Goal: Task Accomplishment & Management: Complete application form

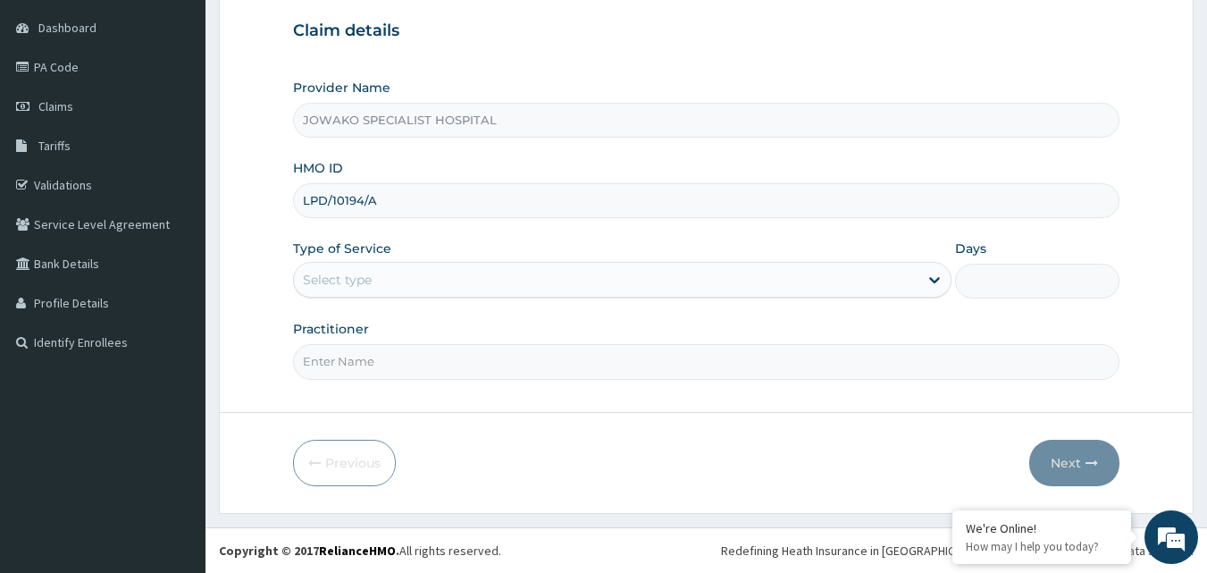
click at [389, 362] on input "Practitioner" at bounding box center [706, 361] width 827 height 35
type input "DR.AKANET M."
click at [380, 280] on div "Select type" at bounding box center [606, 279] width 624 height 29
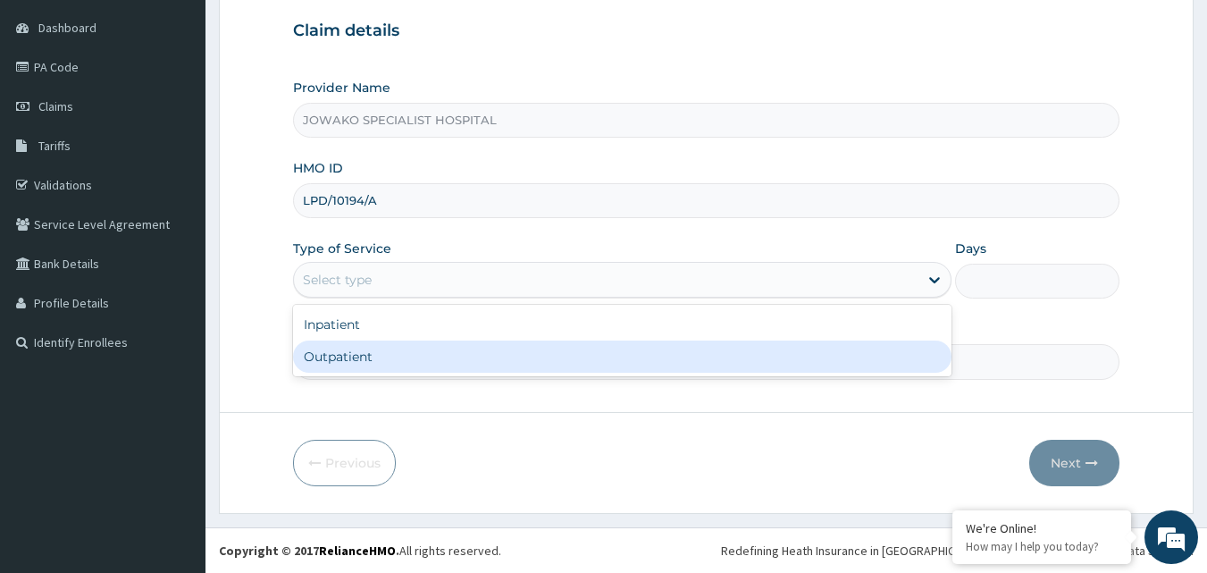
click at [355, 360] on div "Outpatient" at bounding box center [622, 356] width 658 height 32
type input "1"
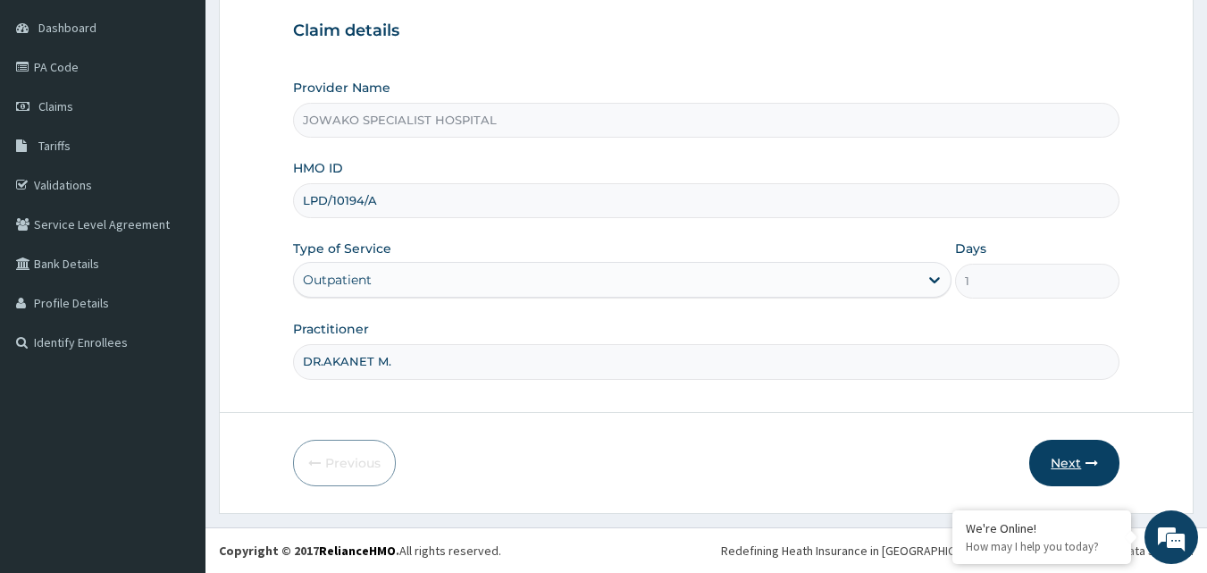
click at [1064, 461] on button "Next" at bounding box center [1074, 462] width 90 height 46
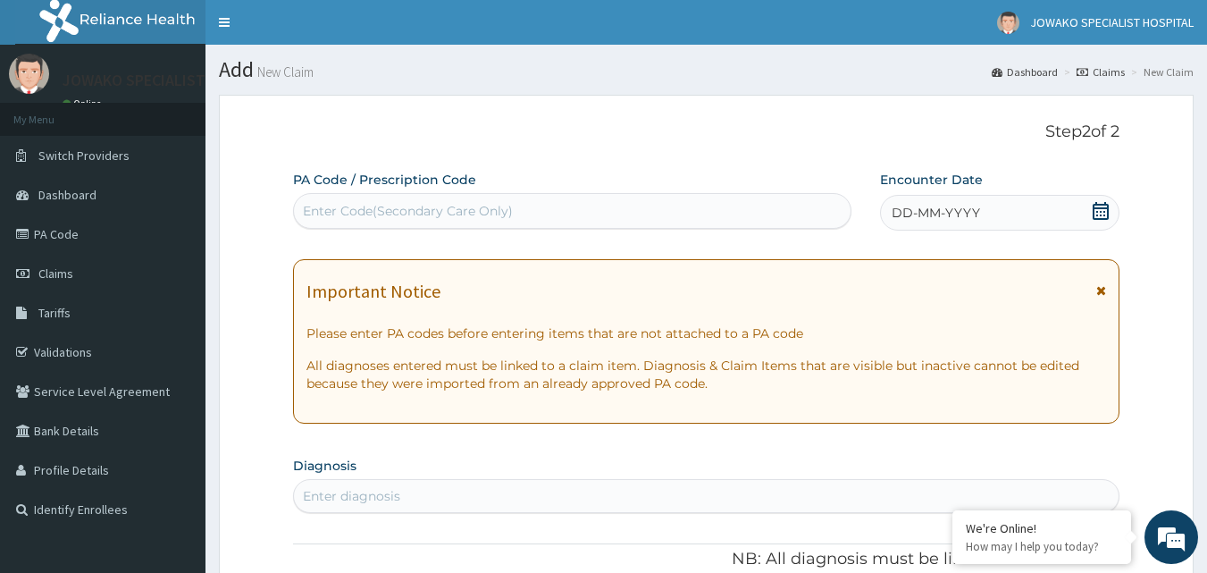
click at [322, 212] on div "Enter Code(Secondary Care Only)" at bounding box center [408, 211] width 210 height 18
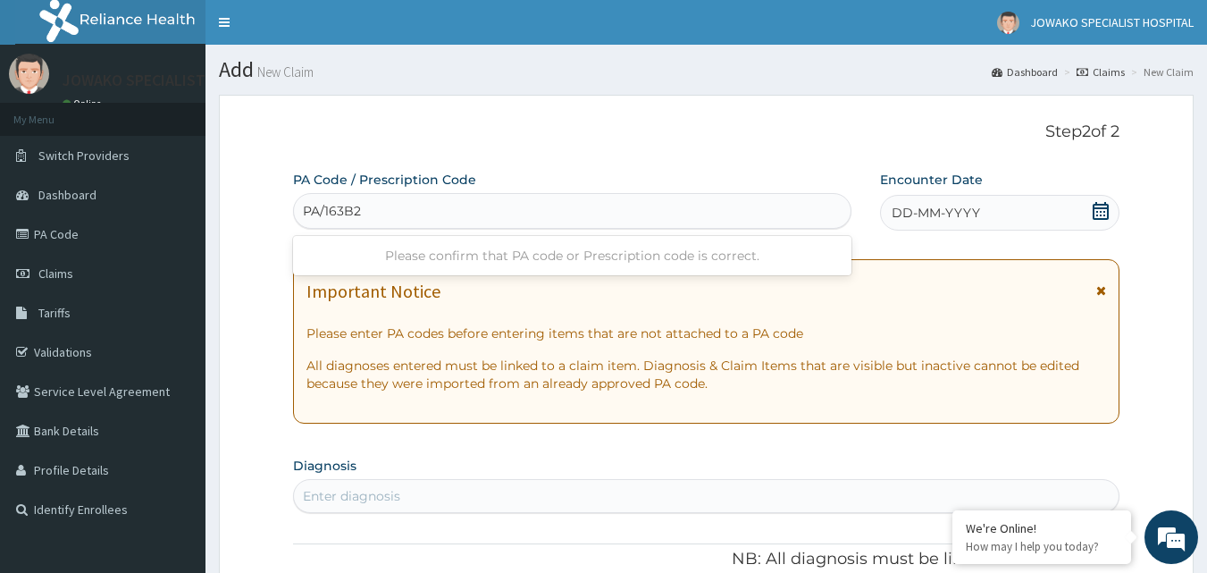
type input "PA/163B25"
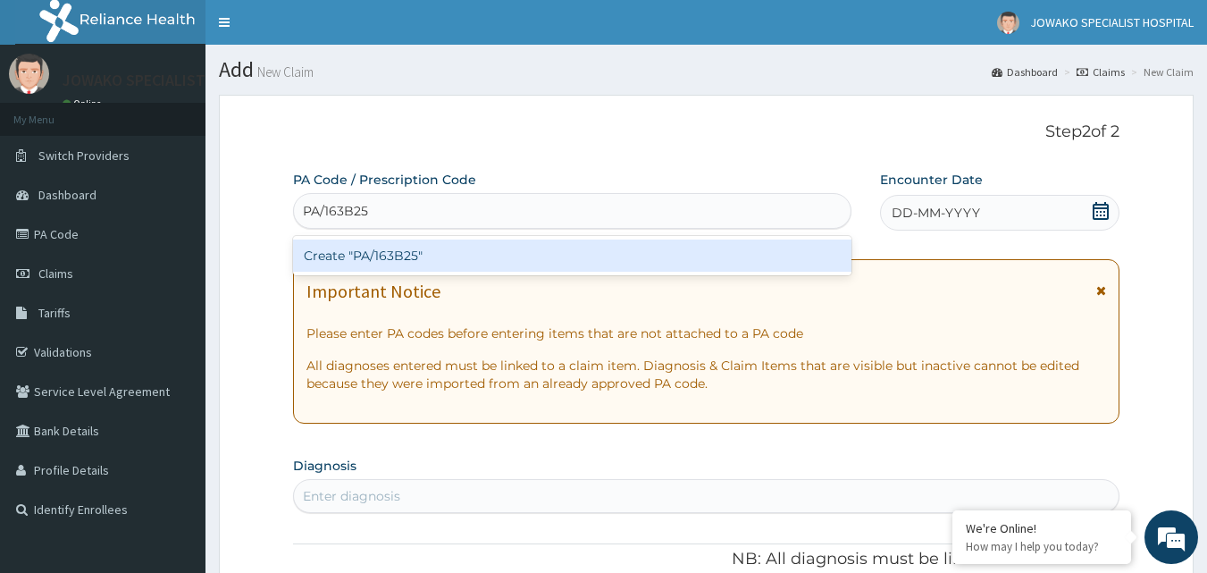
click at [395, 255] on div "Create "PA/163B25"" at bounding box center [572, 255] width 559 height 32
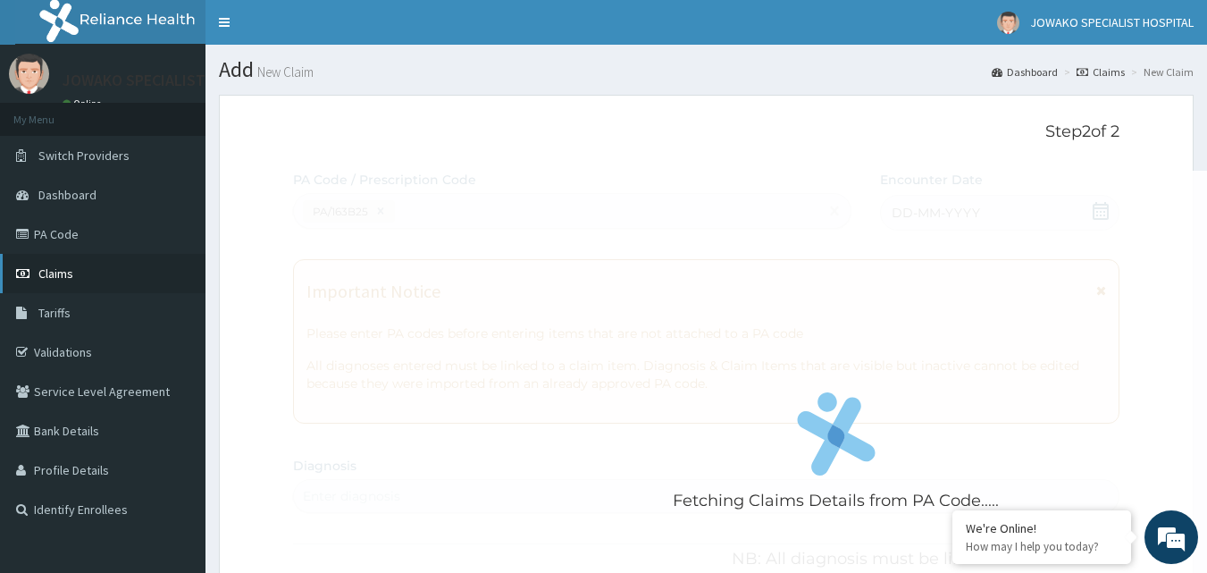
click at [65, 283] on link "Claims" at bounding box center [102, 273] width 205 height 39
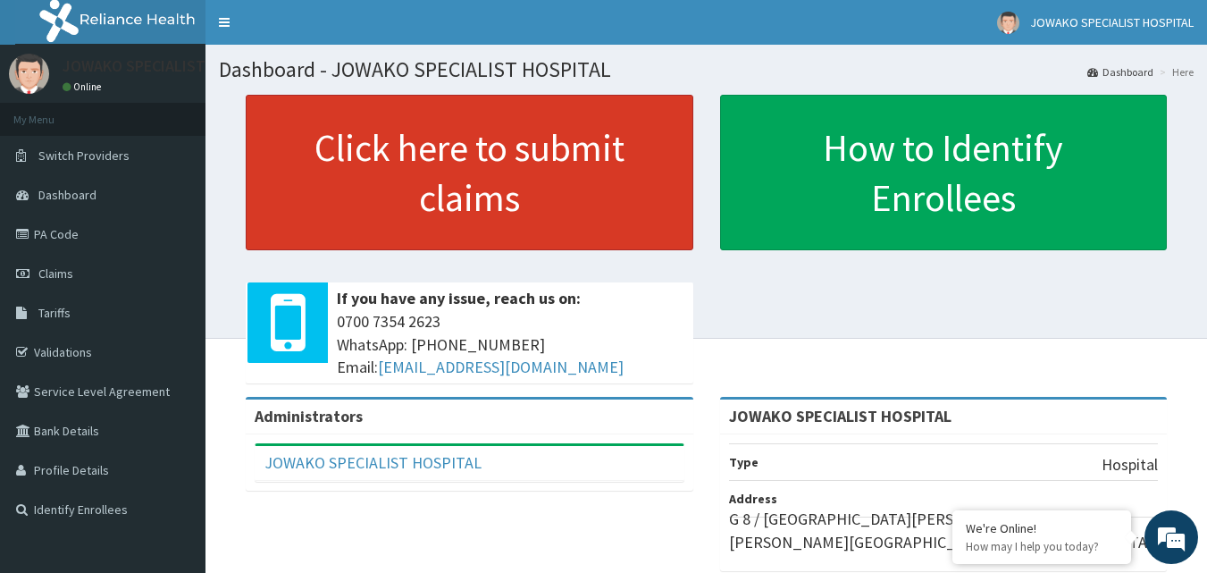
click at [439, 163] on link "Click here to submit claims" at bounding box center [470, 172] width 448 height 155
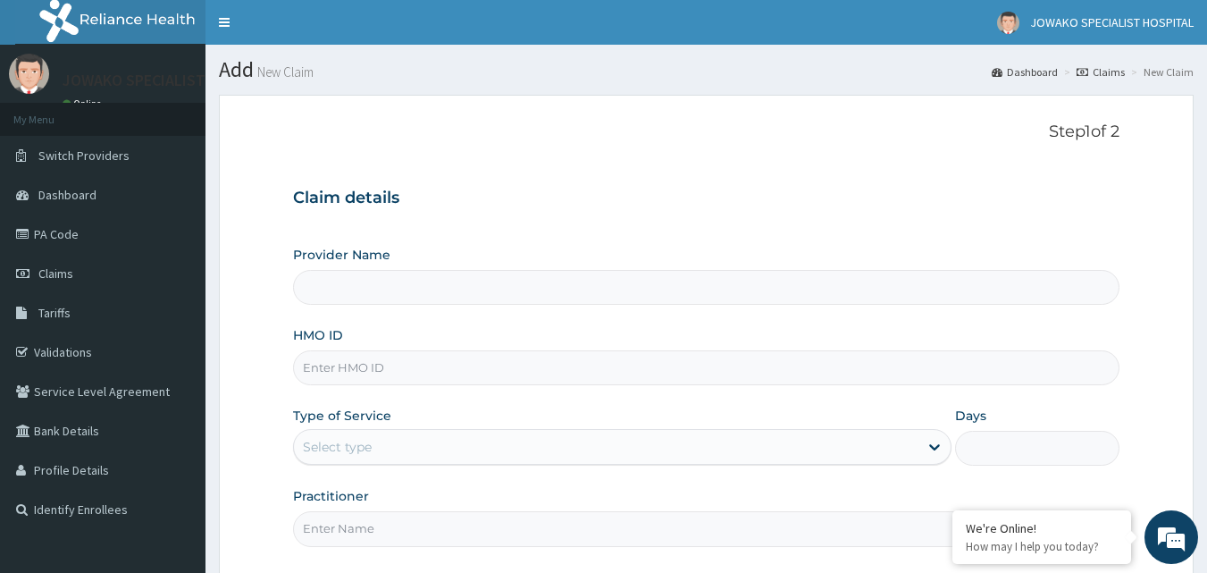
type input "JOWAKO SPECIALIST HOSPITAL"
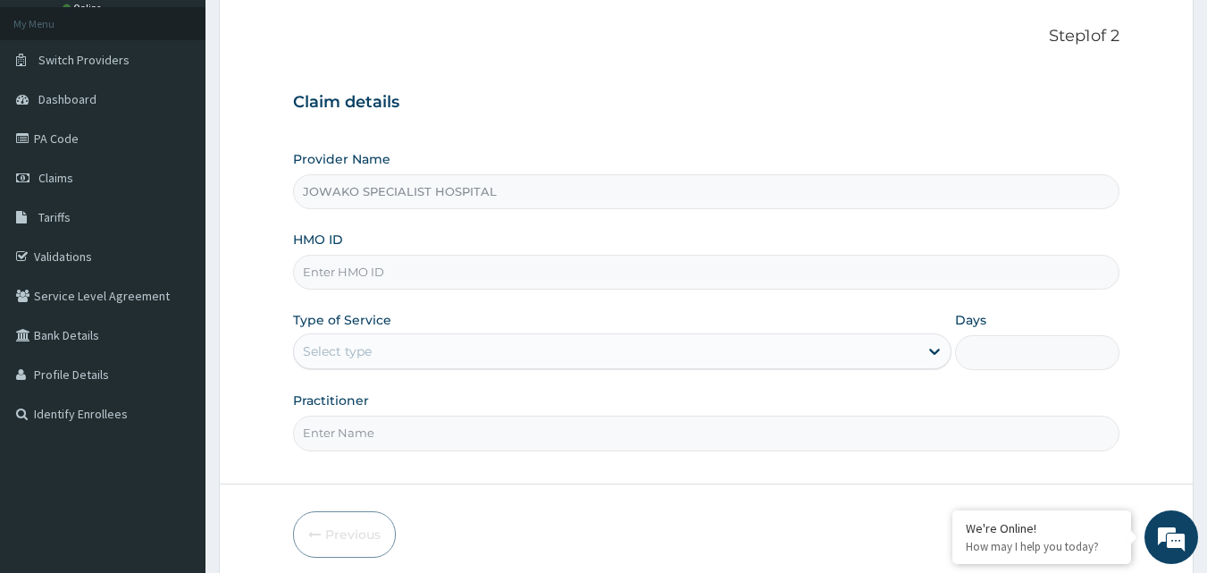
scroll to position [167, 0]
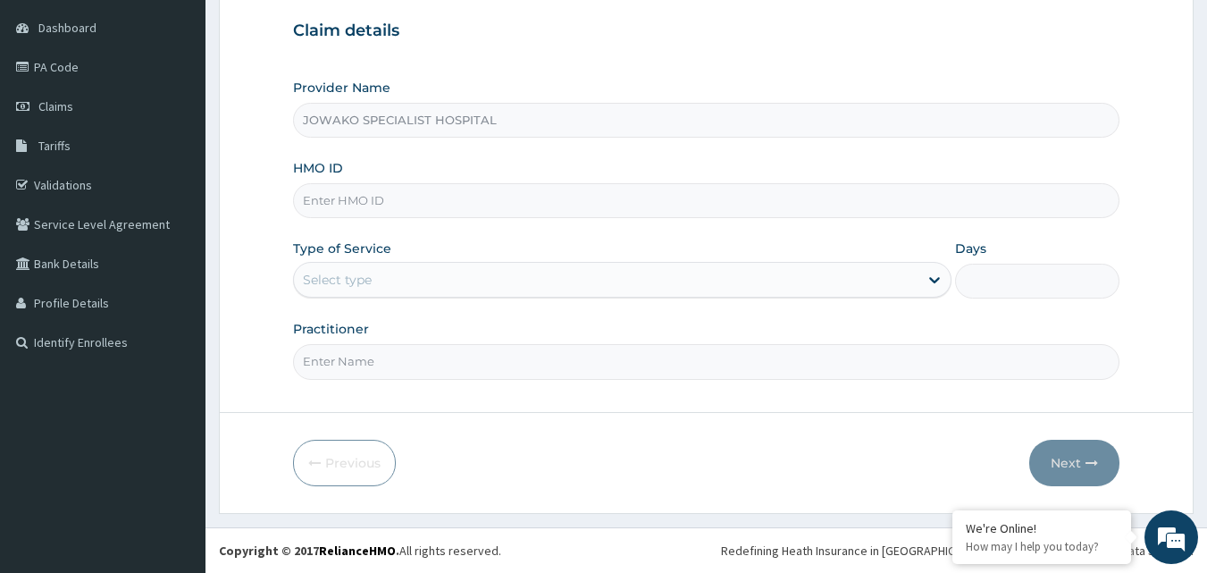
click at [363, 202] on input "HMO ID" at bounding box center [706, 200] width 827 height 35
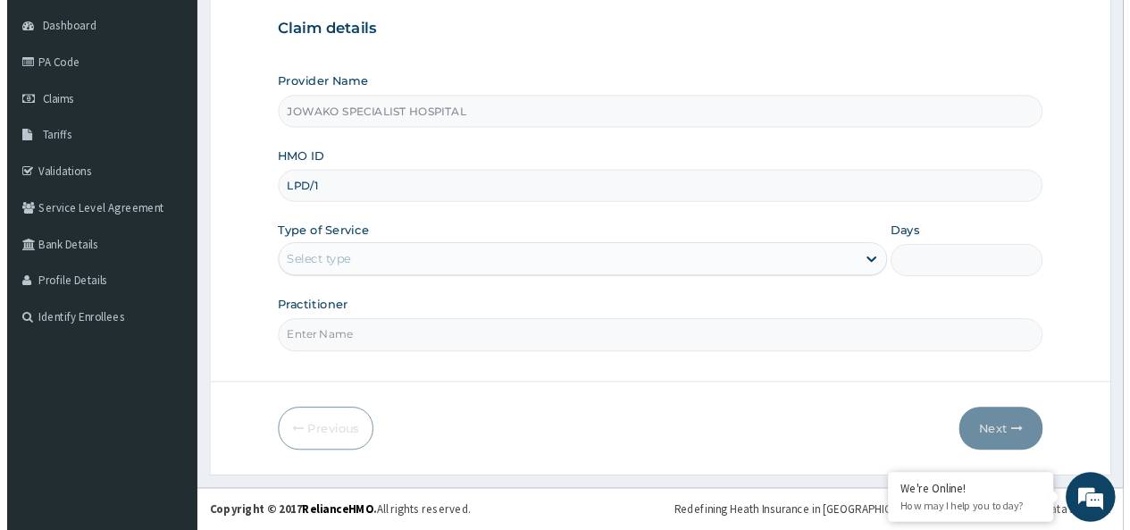
scroll to position [0, 0]
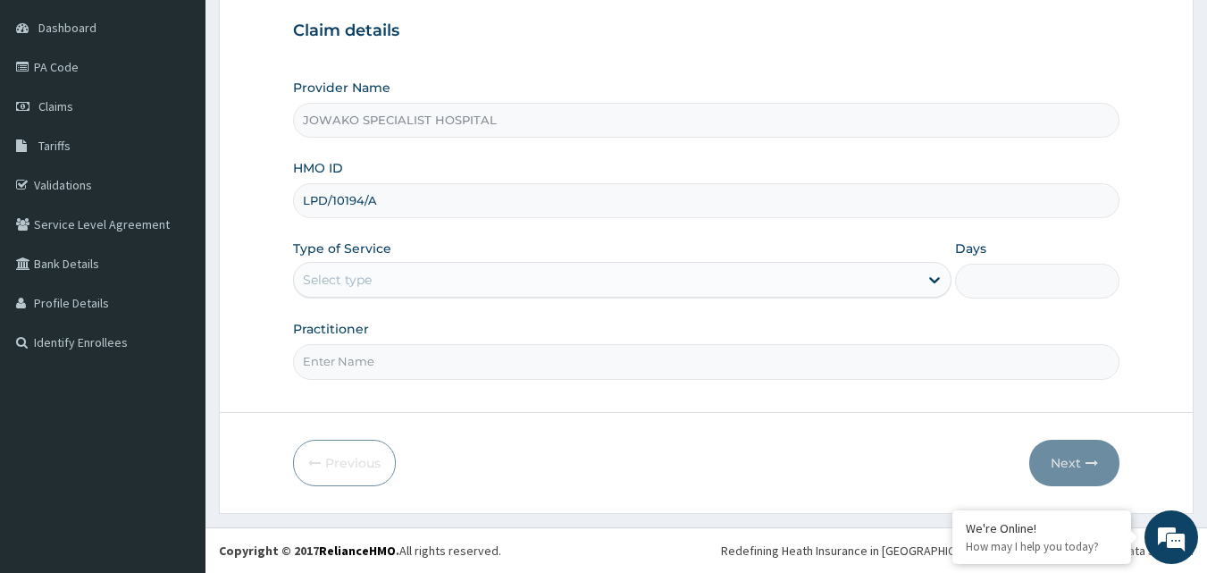
type input "LPD/10194/A"
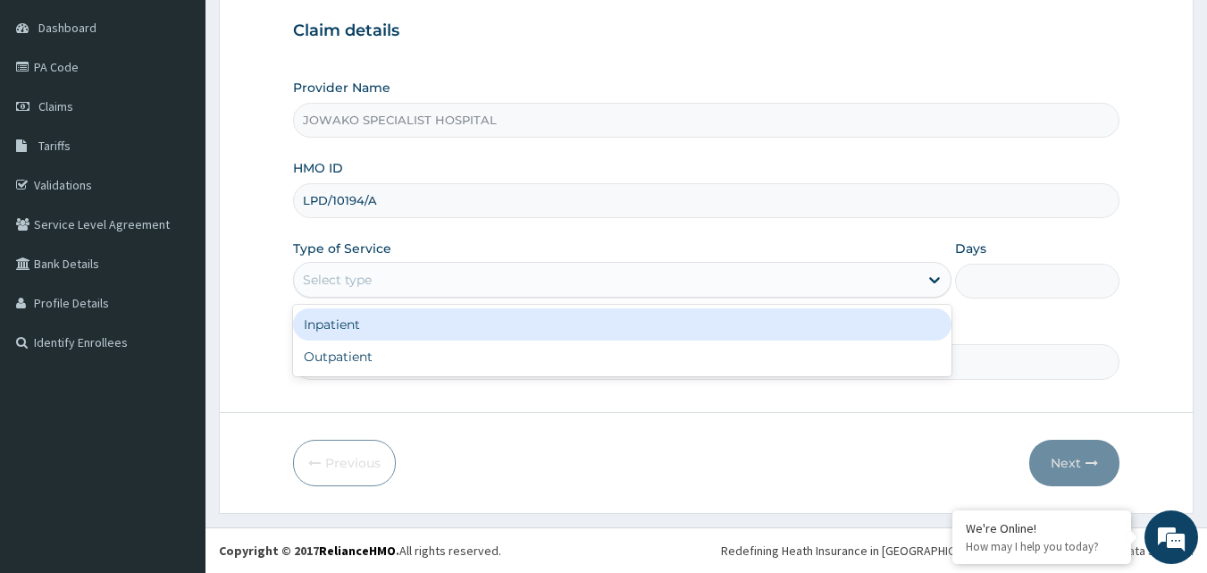
click at [435, 271] on div "Select type" at bounding box center [606, 279] width 624 height 29
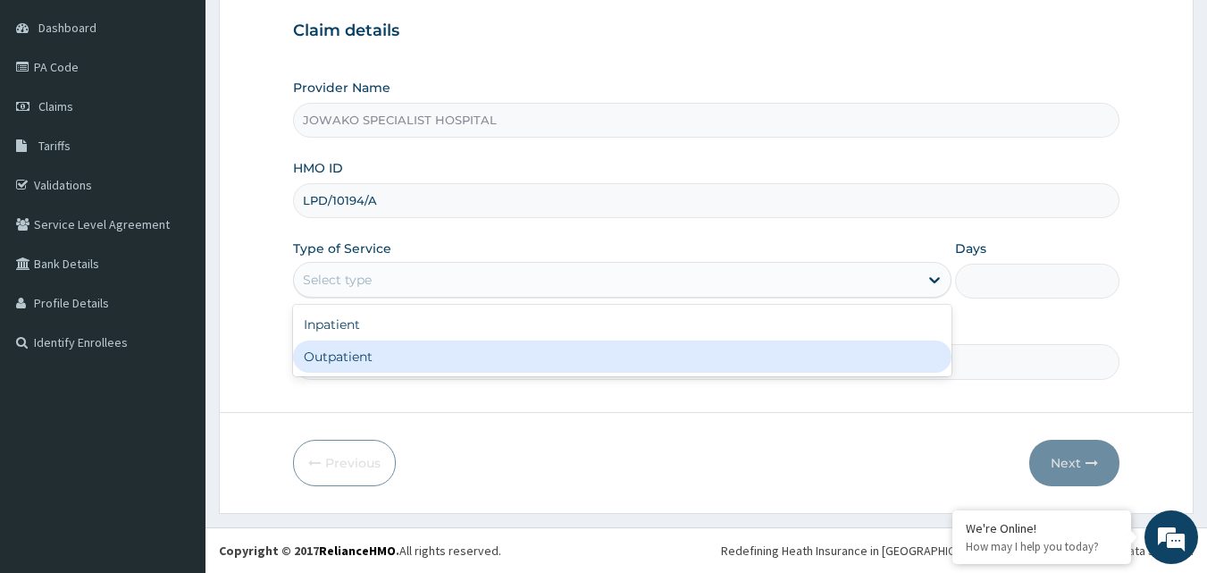
click at [364, 354] on div "Outpatient" at bounding box center [622, 356] width 658 height 32
type input "1"
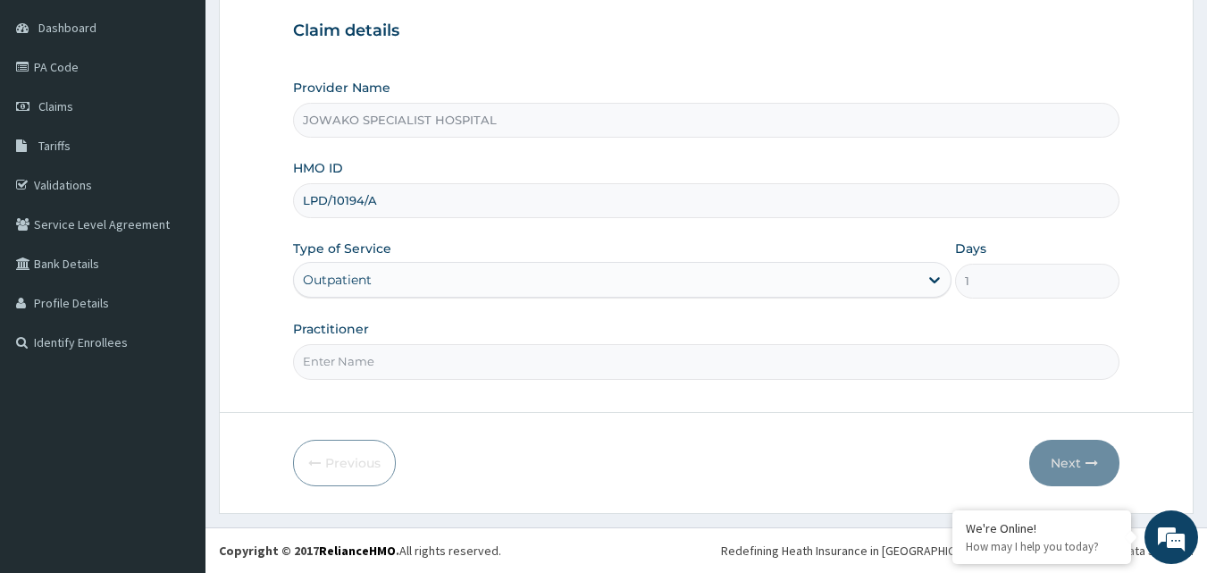
click at [364, 357] on input "Practitioner" at bounding box center [706, 361] width 827 height 35
type input "DR.AKANET M."
click at [1056, 464] on button "Next" at bounding box center [1074, 462] width 90 height 46
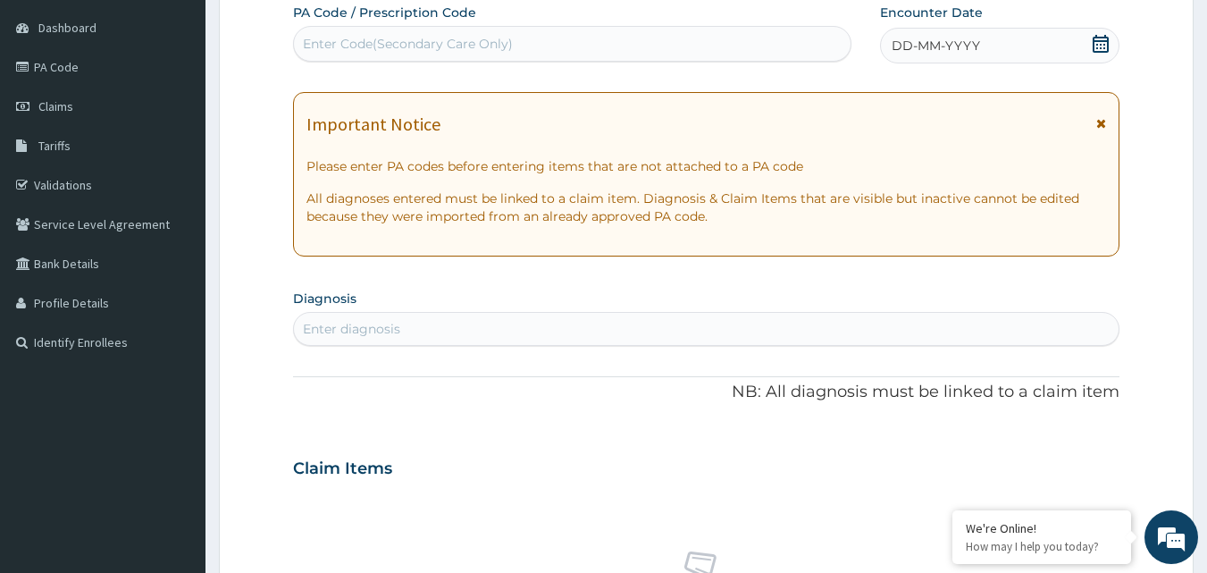
click at [638, 41] on div "Enter Code(Secondary Care Only)" at bounding box center [572, 43] width 557 height 29
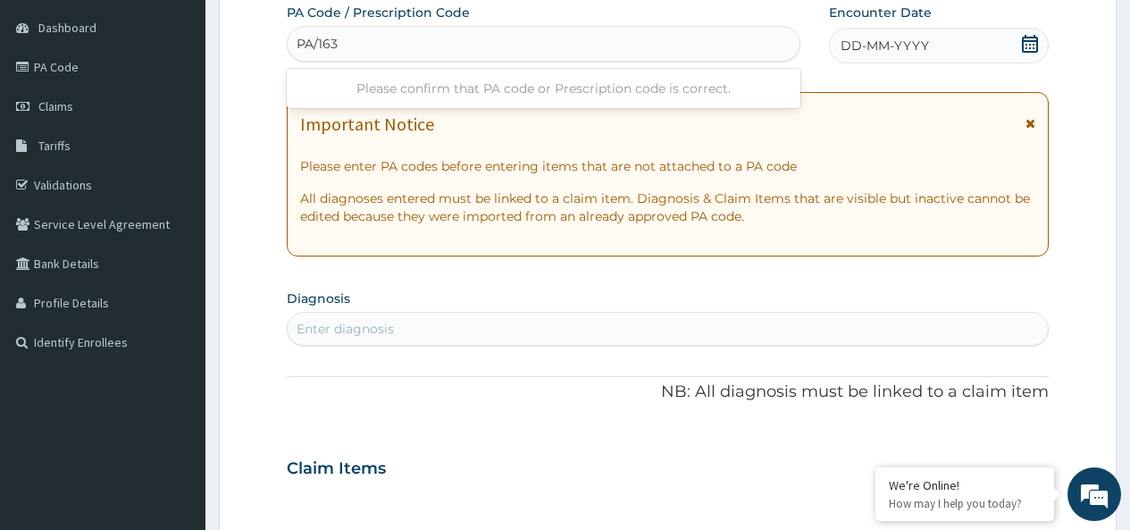
type input "PA/163B"
